Goal: Transaction & Acquisition: Book appointment/travel/reservation

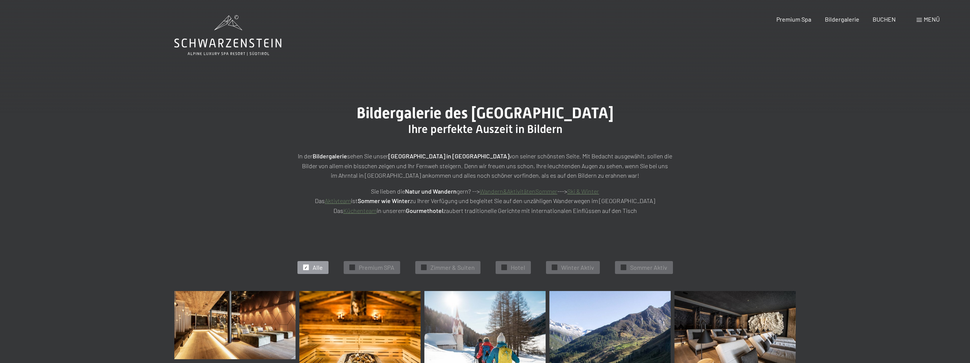
click at [886, 23] on div "Buchen Anfragen Premium Spa Bildergalerie BUCHEN Menü DE IT EN Gutschein Bilder…" at bounding box center [845, 19] width 190 height 8
click at [886, 21] on span "BUCHEN" at bounding box center [883, 17] width 23 height 7
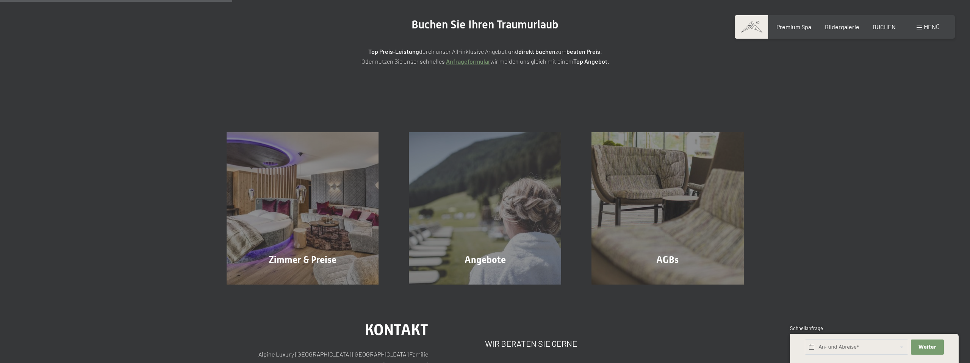
scroll to position [86, 0]
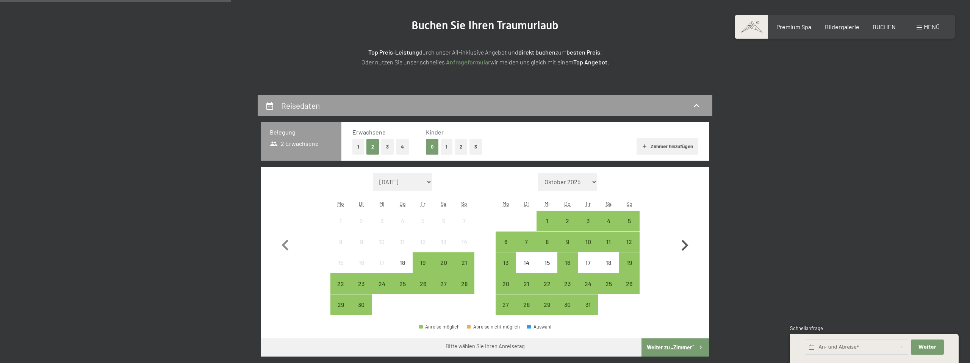
click at [685, 245] on icon "button" at bounding box center [684, 245] width 22 height 22
select select "[DATE]"
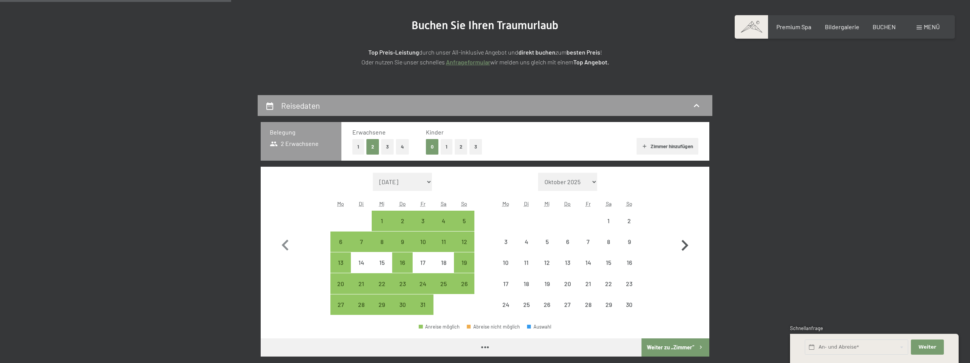
click at [685, 245] on icon "button" at bounding box center [684, 245] width 22 height 22
select select "[DATE]"
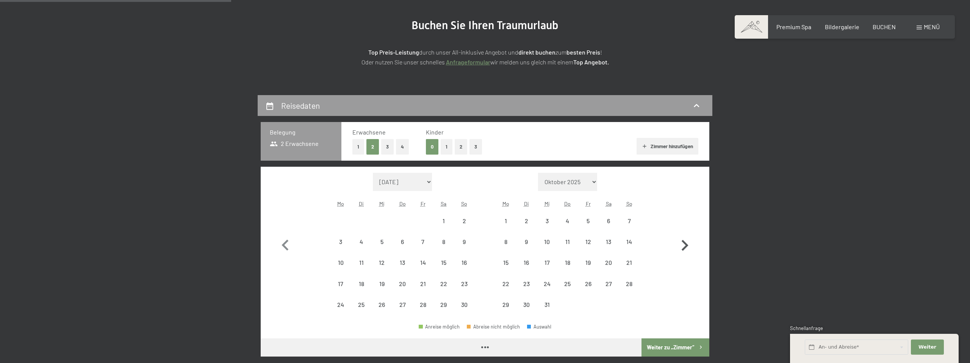
select select "[DATE]"
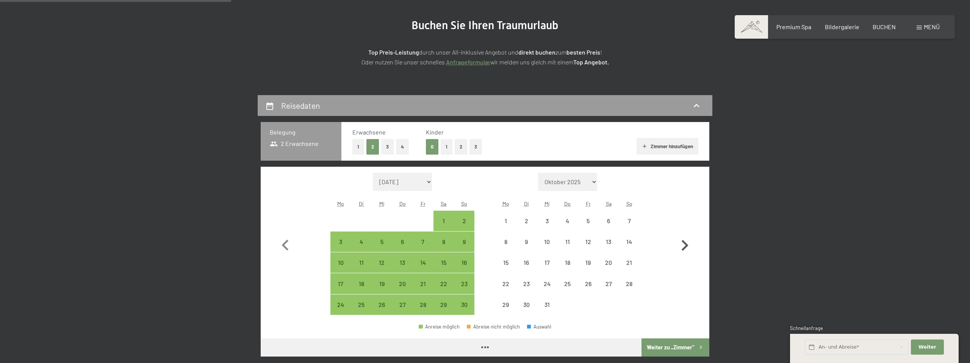
select select "[DATE]"
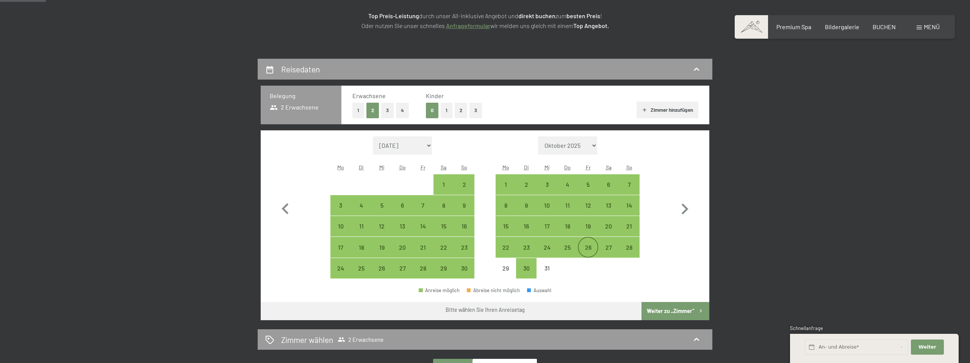
scroll to position [122, 0]
click at [607, 250] on div "27" at bounding box center [608, 254] width 19 height 19
select select "[DATE]"
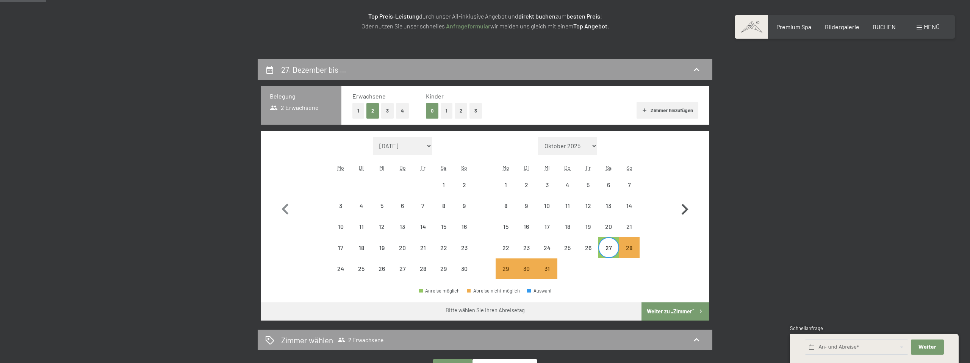
click at [681, 208] on icon "button" at bounding box center [684, 209] width 22 height 22
select select "[DATE]"
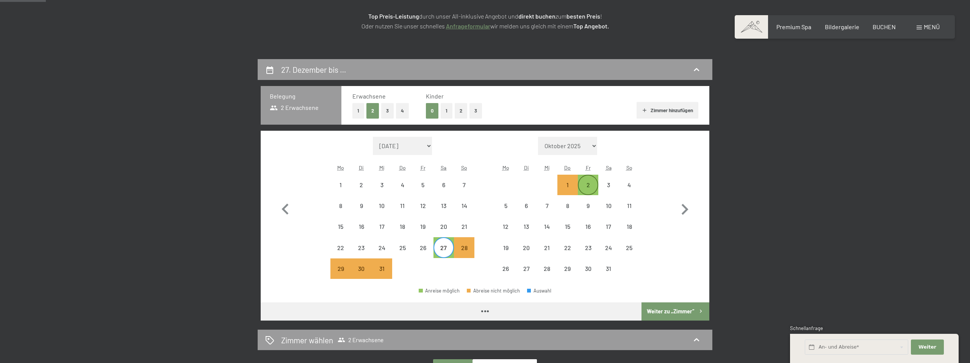
select select "[DATE]"
click at [592, 190] on div "2" at bounding box center [587, 191] width 19 height 19
select select "[DATE]"
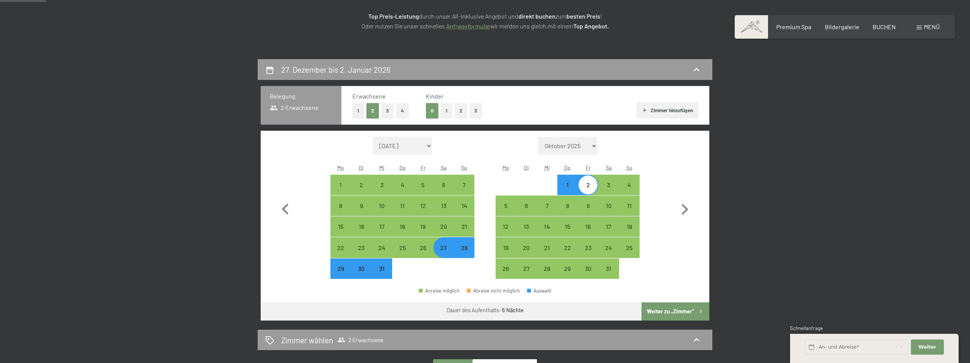
click at [662, 308] on button "Weiter zu „Zimmer“" at bounding box center [675, 311] width 68 height 18
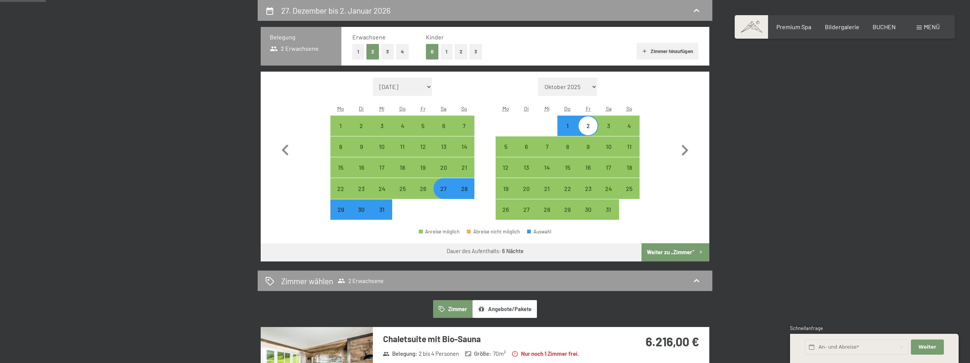
select select "[DATE]"
